Goal: Task Accomplishment & Management: Manage account settings

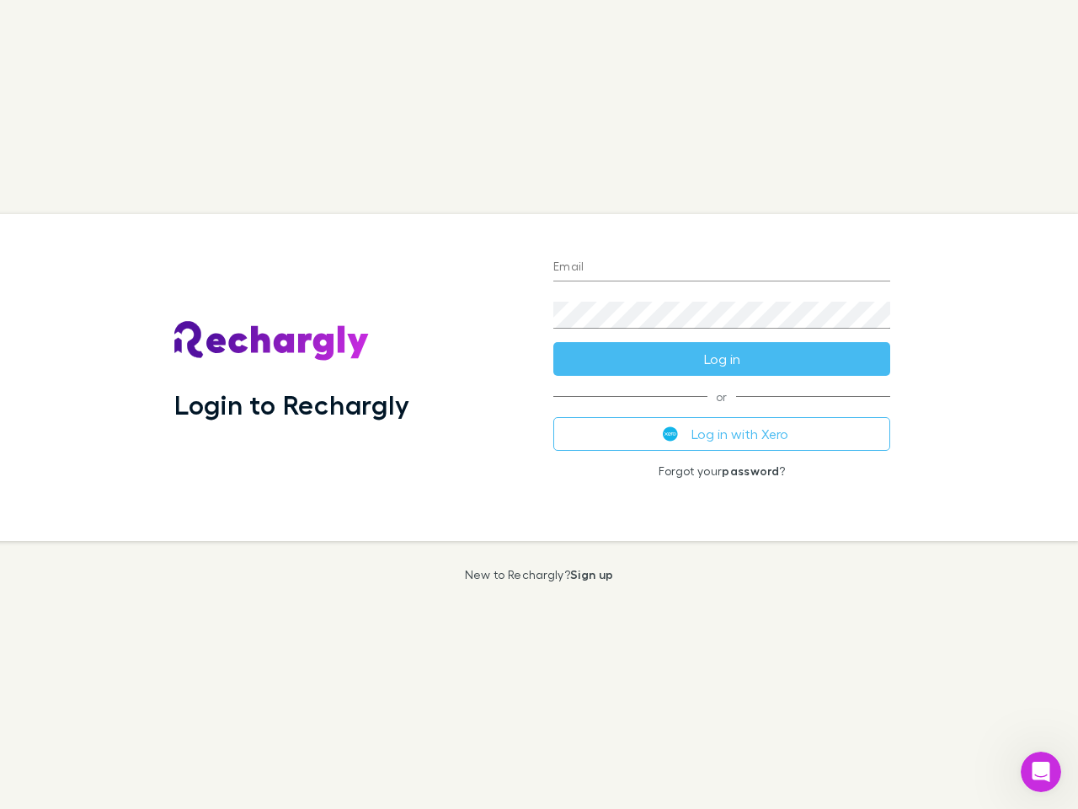
click at [539, 404] on div "Login to Rechargly" at bounding box center [350, 377] width 379 height 327
click at [722, 268] on input "Email" at bounding box center [721, 267] width 337 height 27
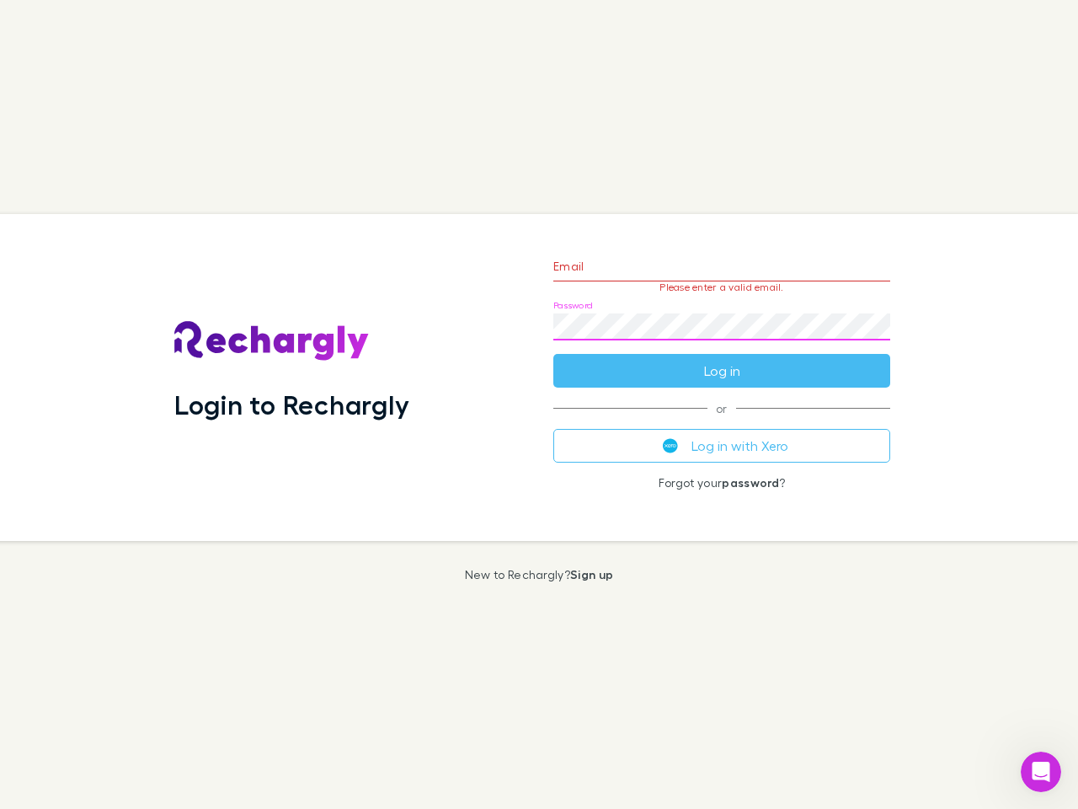
click at [722, 359] on form "Email Please enter a valid email. Password Log in" at bounding box center [721, 314] width 337 height 147
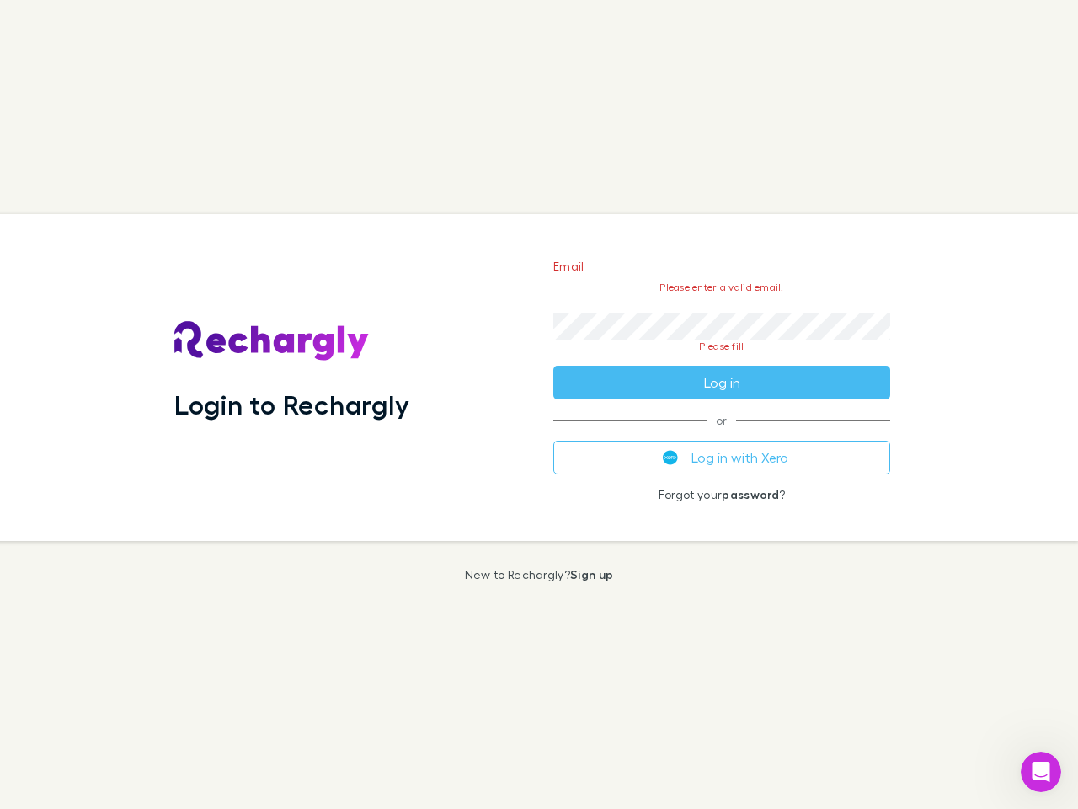
click at [722, 434] on div "Email Please enter a valid email. Password Please fill Log in or Log in with Xe…" at bounding box center [722, 377] width 364 height 327
click at [1041, 772] on icon "Open Intercom Messenger" at bounding box center [1042, 772] width 28 height 28
